Goal: Information Seeking & Learning: Find specific fact

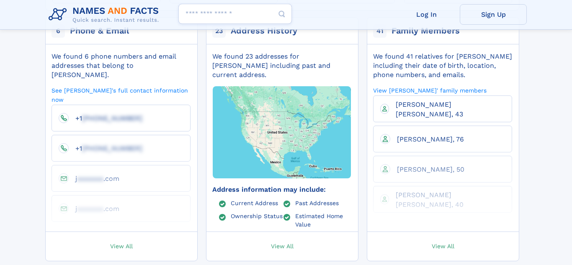
scroll to position [214, 0]
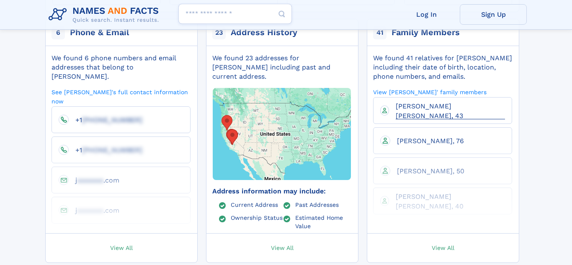
click at [430, 102] on span "Jason Anthony Phillips, 43" at bounding box center [429, 110] width 67 height 17
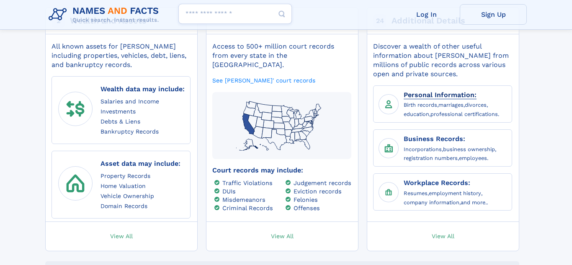
scroll to position [469, 0]
click at [438, 232] on span "View All" at bounding box center [443, 236] width 23 height 8
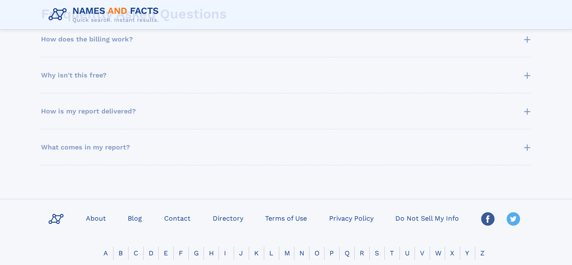
scroll to position [486, 0]
